Goal: Navigation & Orientation: Understand site structure

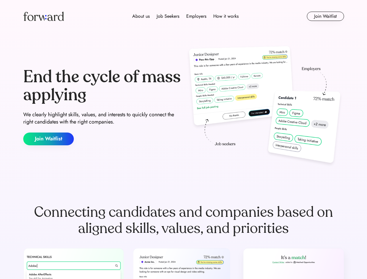
click at [184, 140] on div "End the cycle of mass applying We clearly highlight skills, values, and interes…" at bounding box center [183, 106] width 321 height 125
click at [184, 16] on div "About us Job Seekers Employers How it works" at bounding box center [185, 16] width 229 height 7
click at [44, 16] on img at bounding box center [43, 16] width 41 height 9
click at [186, 16] on div "About us Job Seekers Employers How it works" at bounding box center [185, 16] width 229 height 7
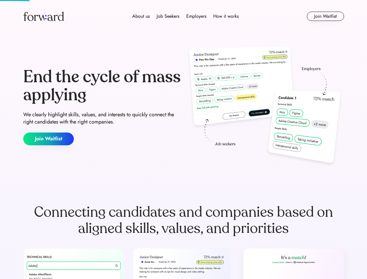
click at [141, 16] on div "About us" at bounding box center [140, 16] width 17 height 7
click at [168, 16] on div "Job Seekers" at bounding box center [168, 16] width 23 height 7
click at [196, 16] on div "Employers" at bounding box center [196, 16] width 20 height 7
click at [226, 16] on div "How it works" at bounding box center [226, 16] width 25 height 7
click at [326, 16] on button "Join Waitlist" at bounding box center [325, 16] width 37 height 9
